Goal: Task Accomplishment & Management: Manage account settings

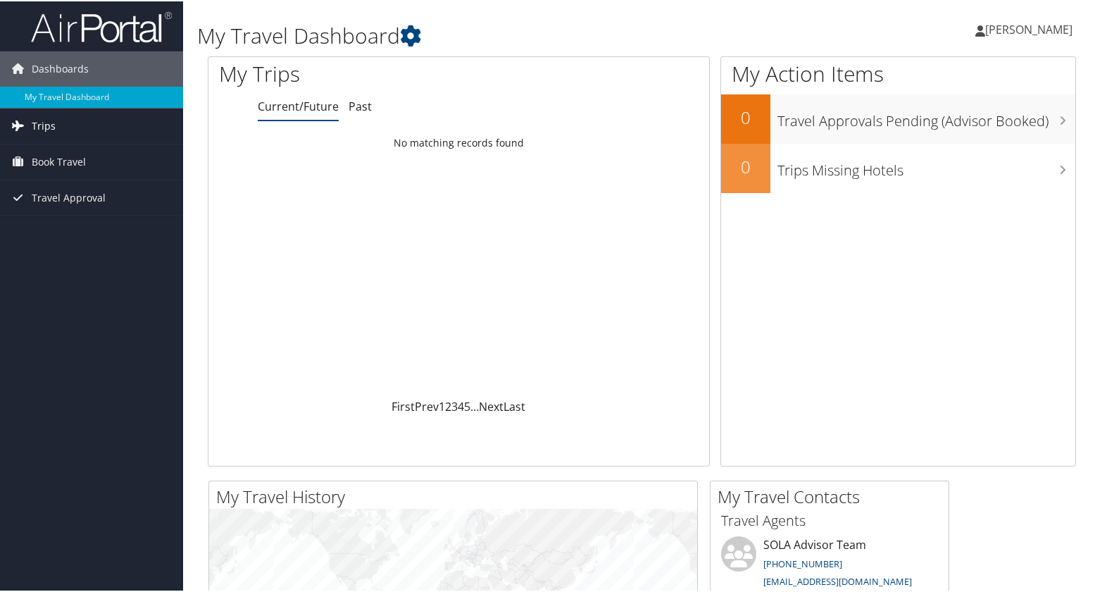
click at [51, 120] on span "Trips" at bounding box center [44, 124] width 24 height 35
click at [75, 227] on span "Book Travel" at bounding box center [59, 223] width 54 height 35
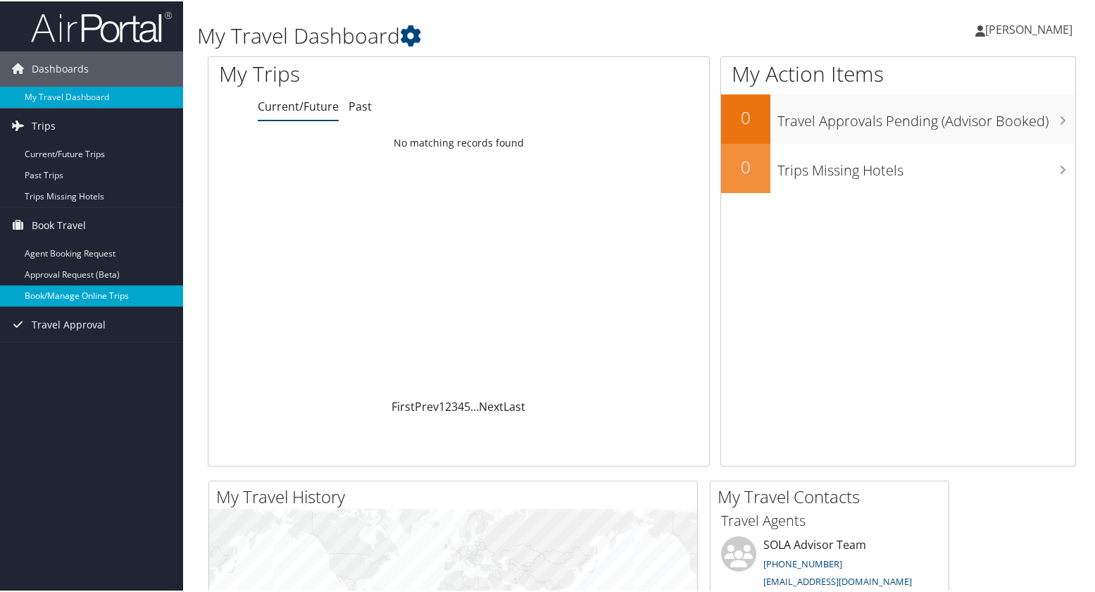
click at [123, 286] on link "Book/Manage Online Trips" at bounding box center [91, 294] width 183 height 21
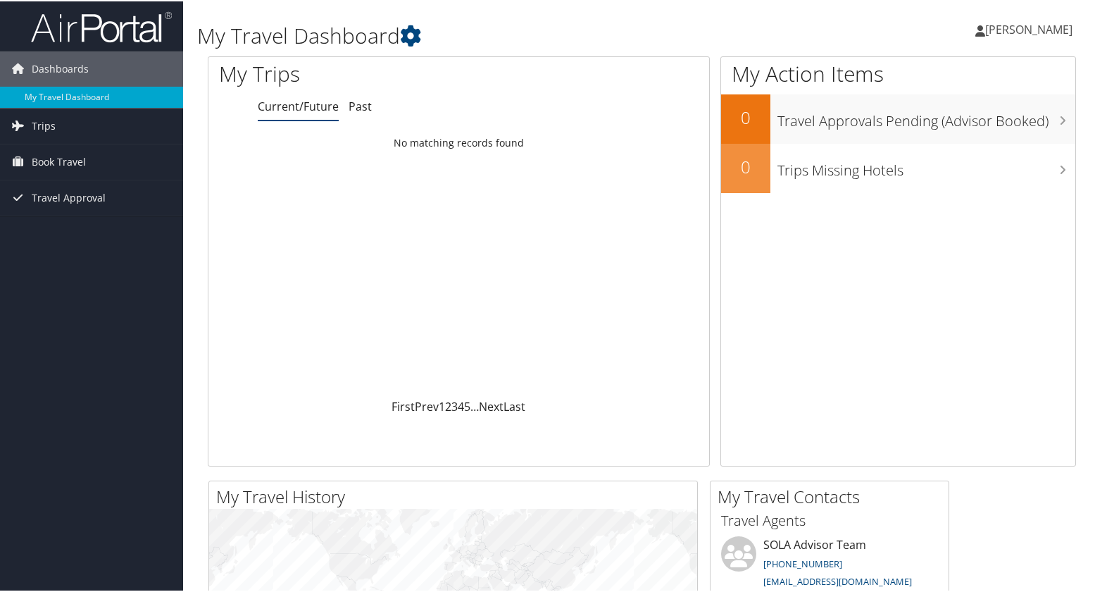
click at [1005, 27] on span "[PERSON_NAME]" at bounding box center [1029, 27] width 87 height 15
click at [966, 125] on link "View Travel Profile" at bounding box center [991, 125] width 157 height 24
click at [421, 33] on icon at bounding box center [410, 34] width 21 height 21
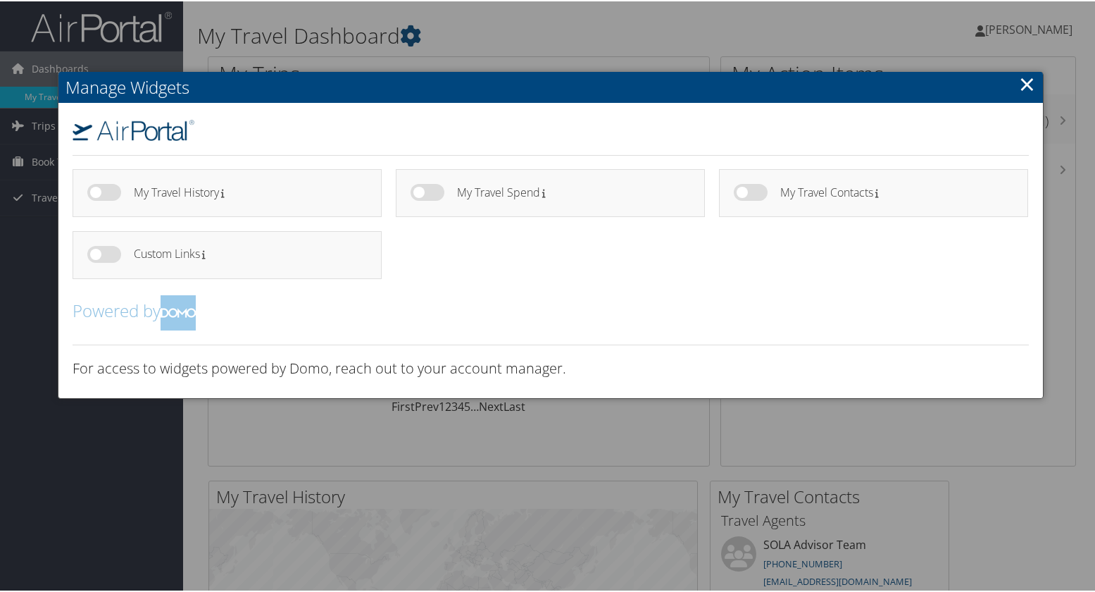
click at [1026, 89] on link "×" at bounding box center [1027, 82] width 16 height 28
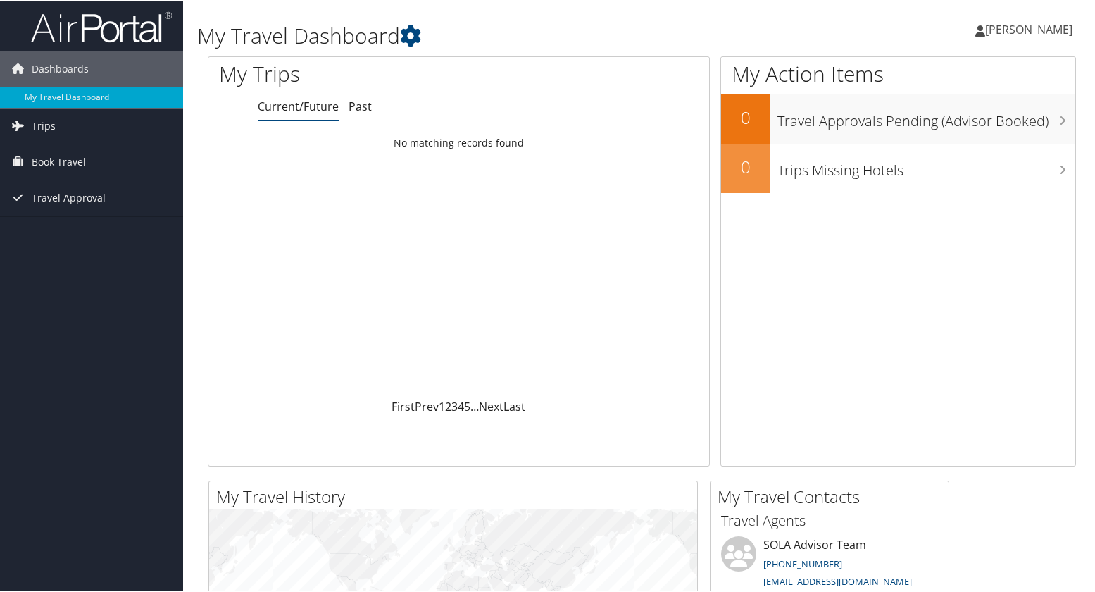
click at [1007, 31] on span "[PERSON_NAME]" at bounding box center [1029, 27] width 87 height 15
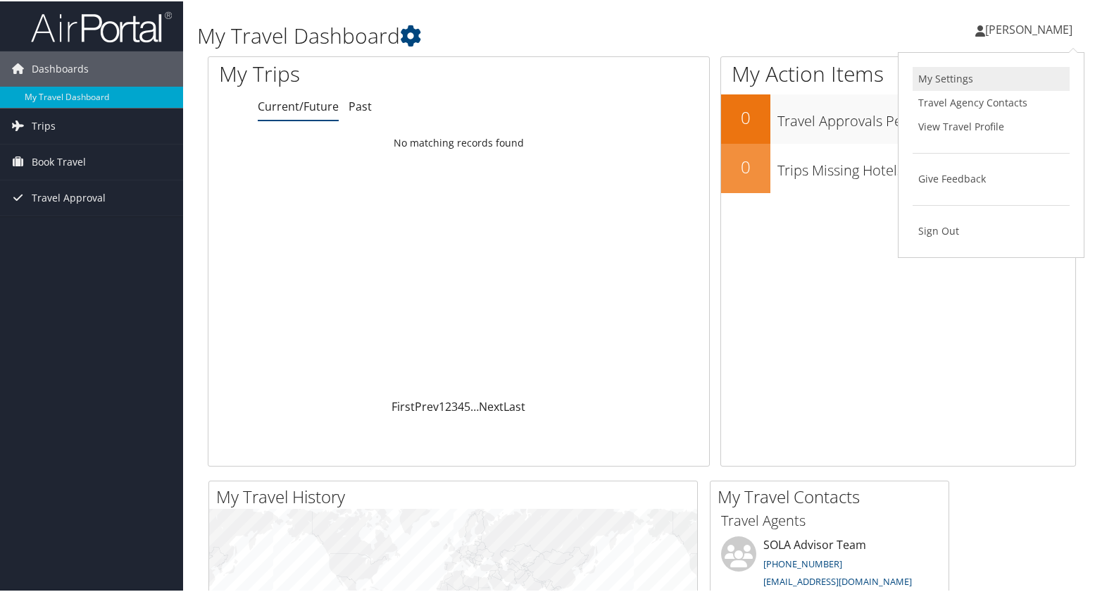
click at [983, 84] on link "My Settings" at bounding box center [991, 78] width 157 height 24
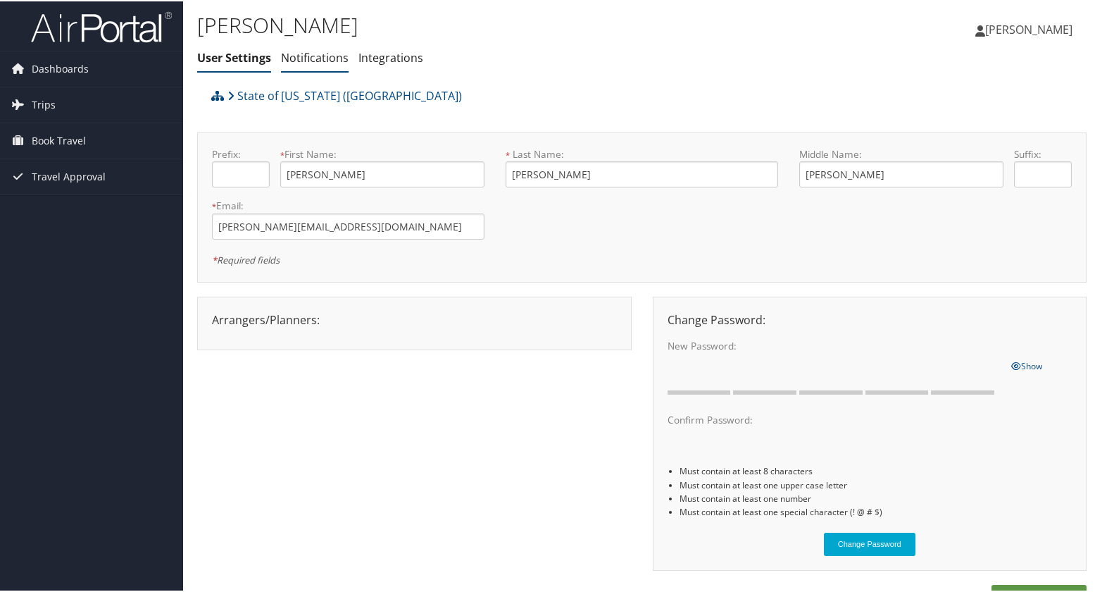
click at [304, 57] on link "Notifications" at bounding box center [315, 56] width 68 height 15
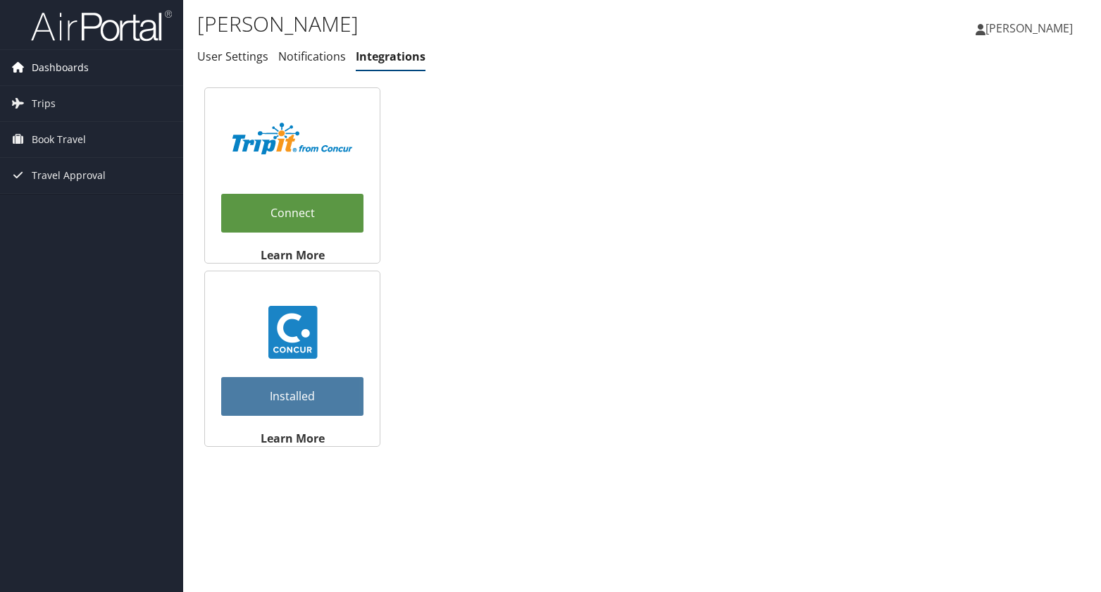
click at [89, 69] on link "Dashboards" at bounding box center [91, 67] width 183 height 35
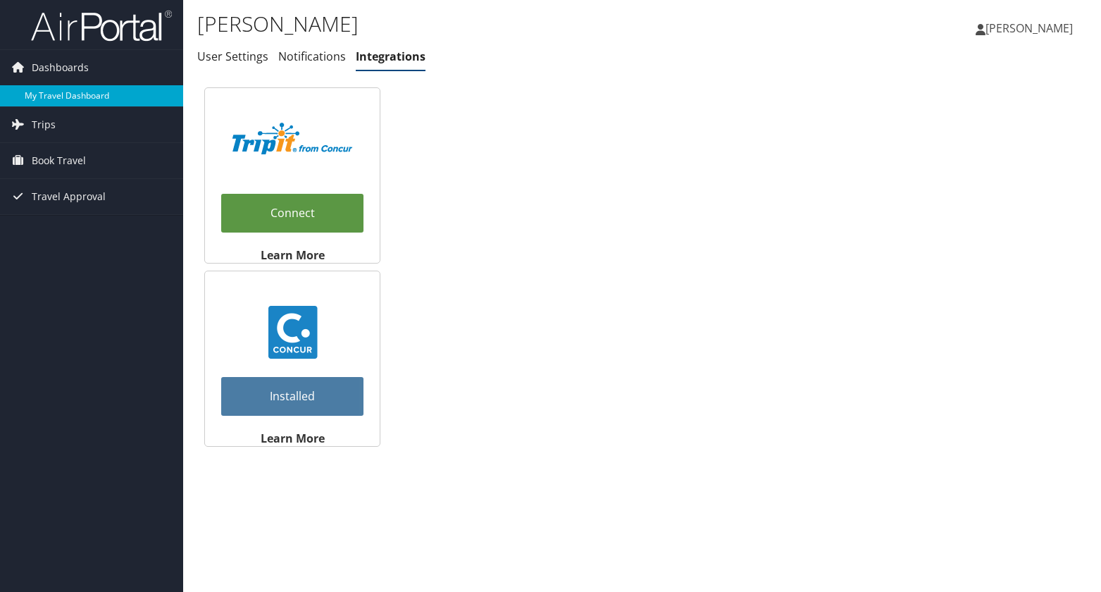
click at [82, 94] on link "My Travel Dashboard" at bounding box center [91, 95] width 183 height 21
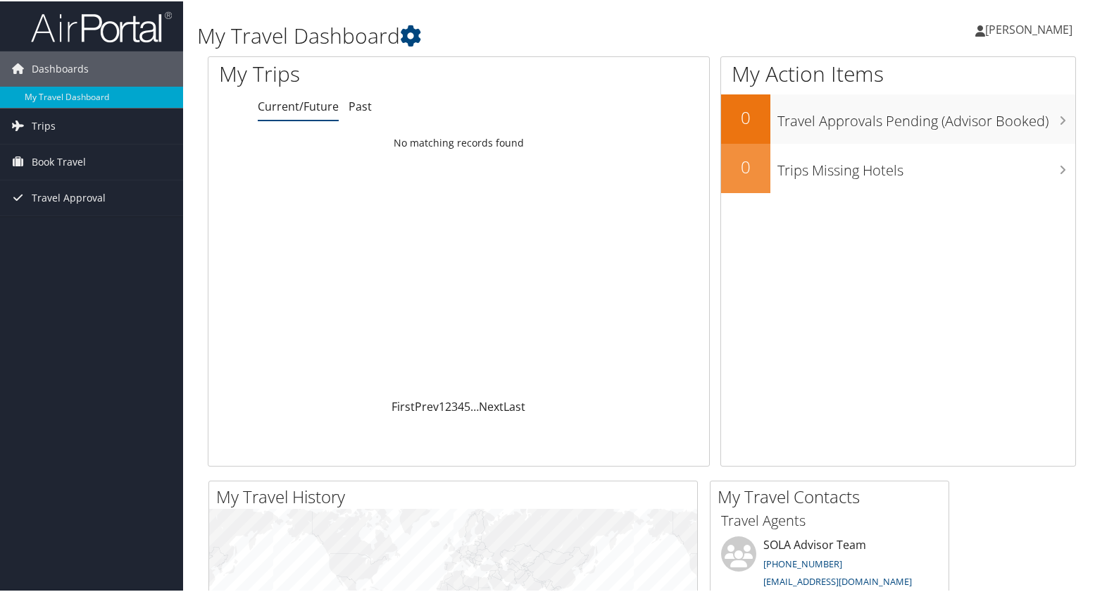
click at [1004, 27] on span "[PERSON_NAME]" at bounding box center [1029, 27] width 87 height 15
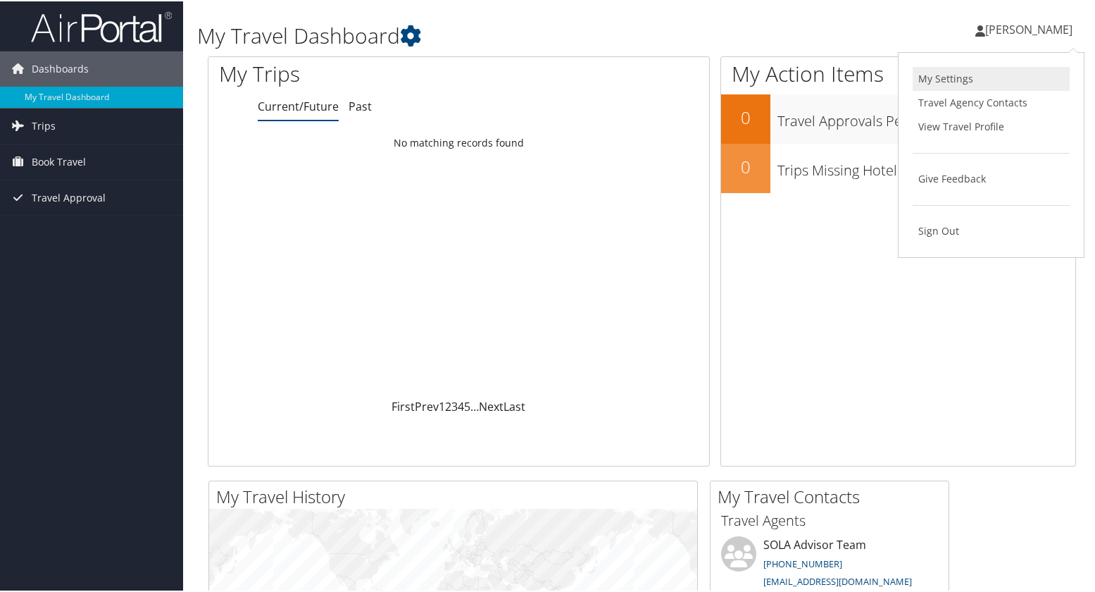
click at [938, 78] on link "My Settings" at bounding box center [991, 78] width 157 height 24
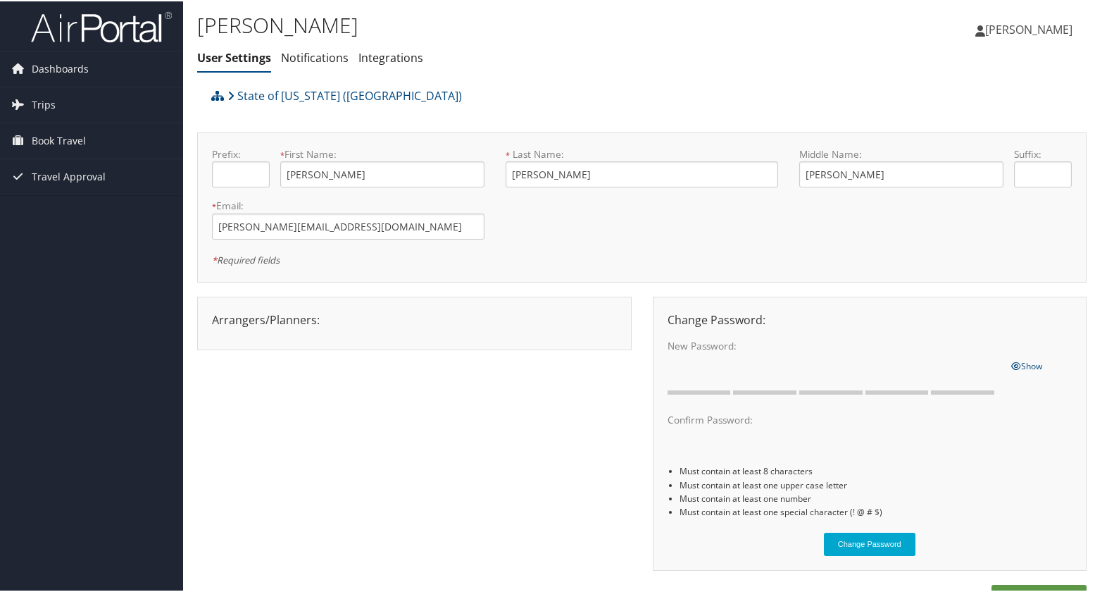
click at [1021, 37] on link "[PERSON_NAME]" at bounding box center [1031, 28] width 111 height 42
click at [979, 130] on link "View Travel Profile" at bounding box center [991, 125] width 157 height 24
